Goal: Transaction & Acquisition: Purchase product/service

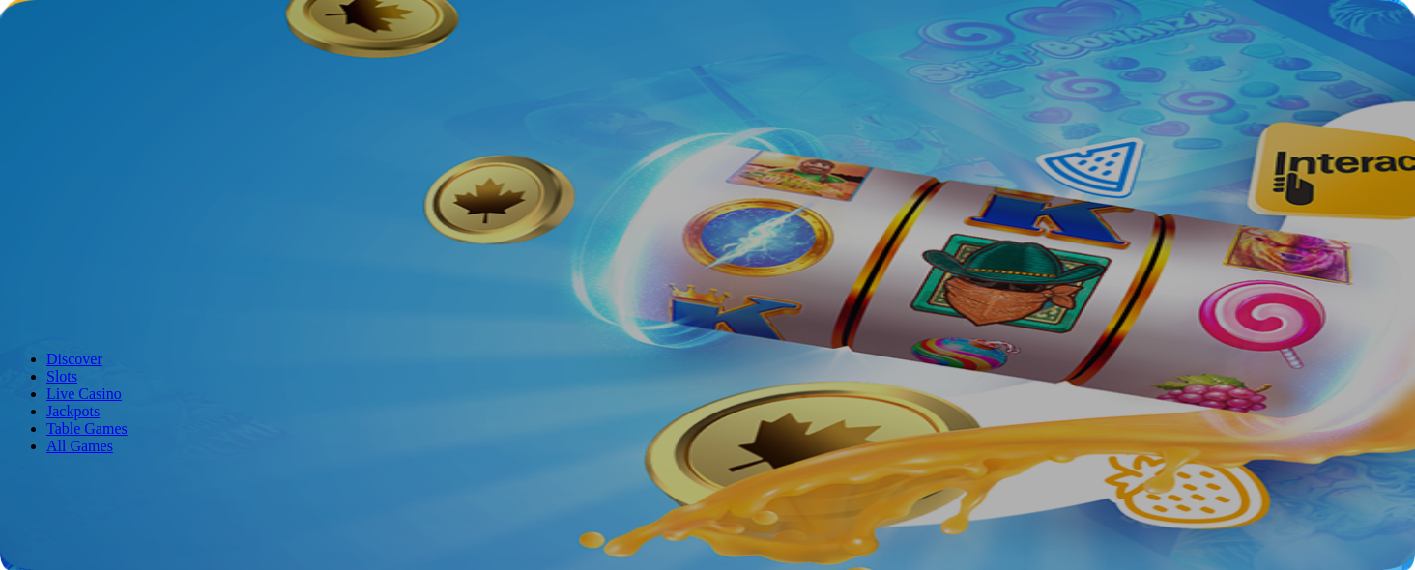
click at [127, 80] on button "Log in" at bounding box center [101, 70] width 50 height 20
click at [145, 281] on input "email" at bounding box center [76, 290] width 137 height 19
type input "**********"
click at [59, 391] on button "Log In" at bounding box center [33, 401] width 51 height 20
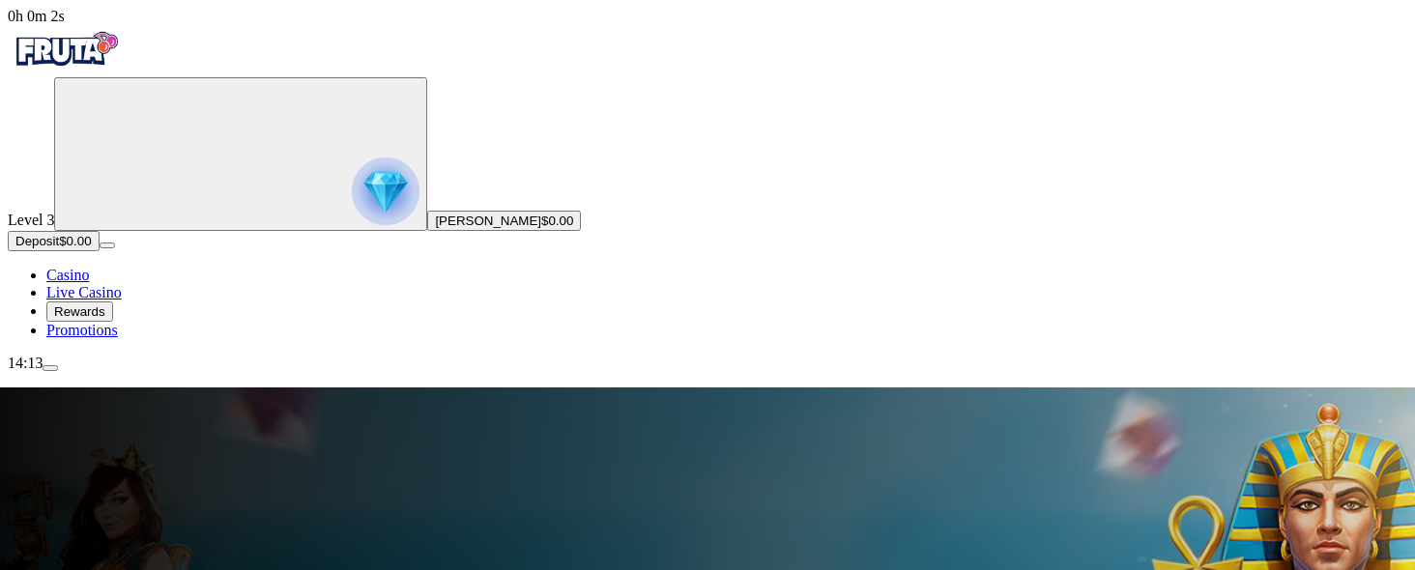
click at [59, 248] on span "Deposit" at bounding box center [36, 241] width 43 height 14
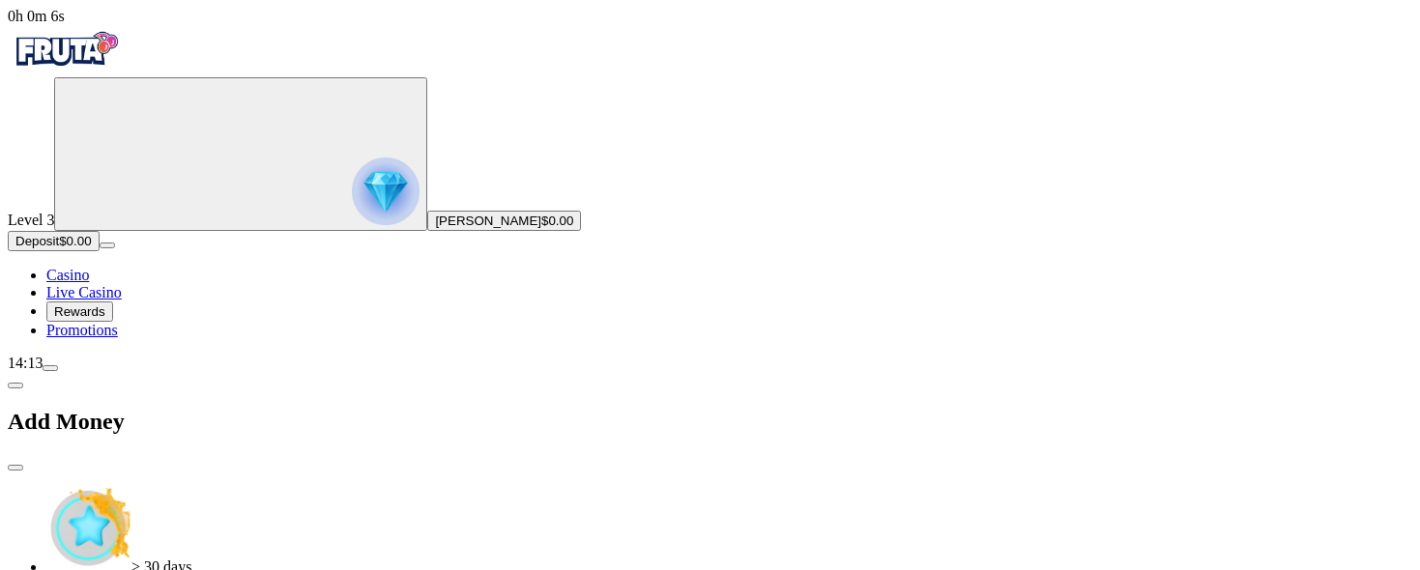
click at [15, 468] on span "close icon" at bounding box center [15, 468] width 0 height 0
